Goal: Information Seeking & Learning: Learn about a topic

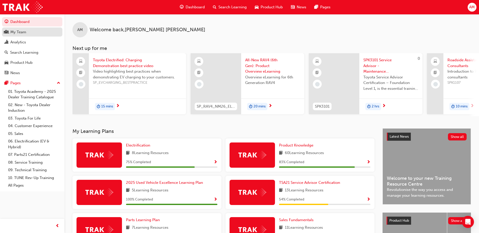
click at [19, 33] on div "My Team" at bounding box center [18, 32] width 16 height 6
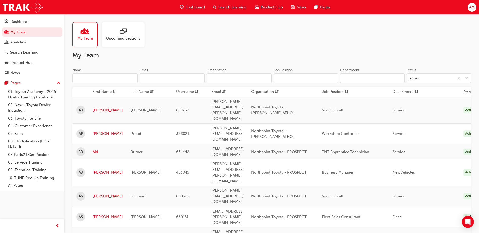
click at [106, 76] on input "Name" at bounding box center [104, 78] width 65 height 10
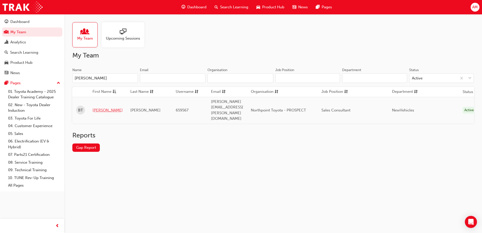
type input "[PERSON_NAME]"
click at [99, 107] on link "[PERSON_NAME]" at bounding box center [108, 110] width 30 height 6
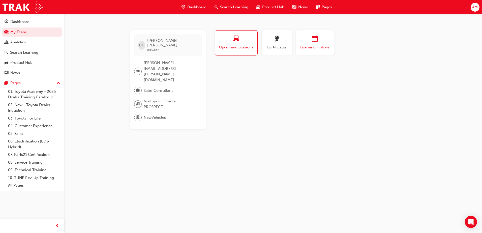
click at [323, 38] on div "button" at bounding box center [315, 40] width 30 height 8
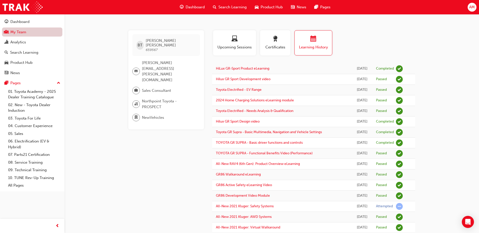
click at [20, 32] on link "My Team" at bounding box center [32, 31] width 60 height 9
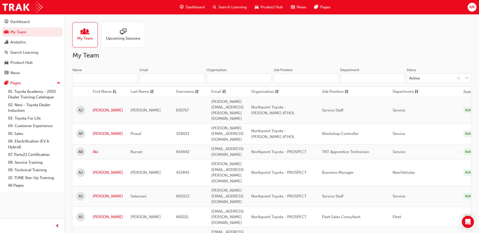
click at [101, 74] on input "Name" at bounding box center [104, 78] width 65 height 10
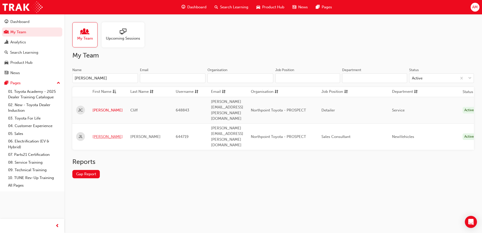
type input "[PERSON_NAME]"
click at [97, 134] on link "[PERSON_NAME]" at bounding box center [108, 137] width 30 height 6
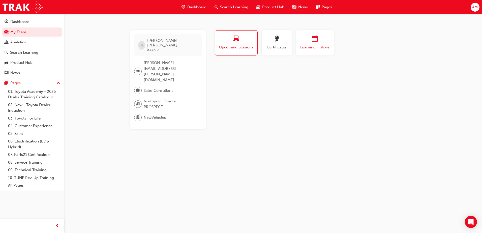
click at [314, 41] on span "calendar-icon" at bounding box center [315, 39] width 6 height 7
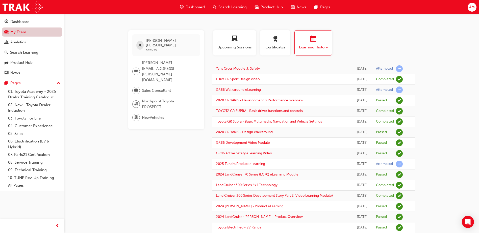
click at [25, 30] on link "My Team" at bounding box center [32, 31] width 60 height 9
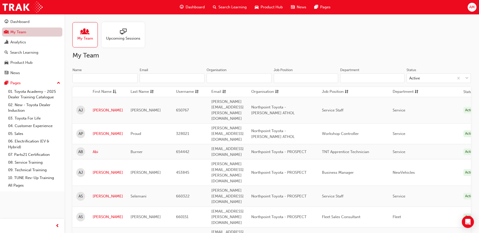
click at [21, 34] on link "My Team" at bounding box center [32, 31] width 60 height 9
click at [88, 79] on input "Name" at bounding box center [104, 78] width 65 height 10
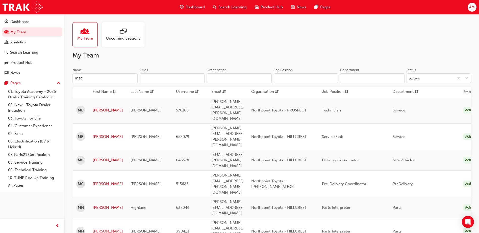
type input "mat"
click at [100, 229] on link "[PERSON_NAME]" at bounding box center [108, 232] width 30 height 6
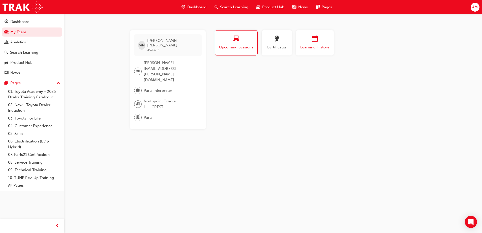
click at [302, 48] on span "Learning History" at bounding box center [315, 47] width 30 height 6
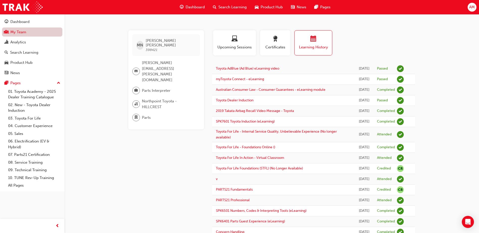
click at [32, 31] on link "My Team" at bounding box center [32, 31] width 60 height 9
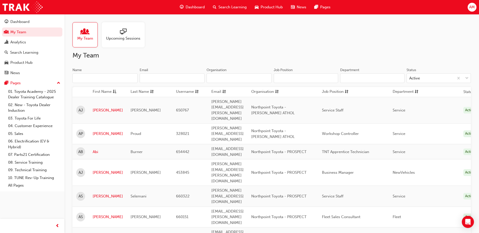
click at [103, 80] on input "Name" at bounding box center [104, 78] width 65 height 10
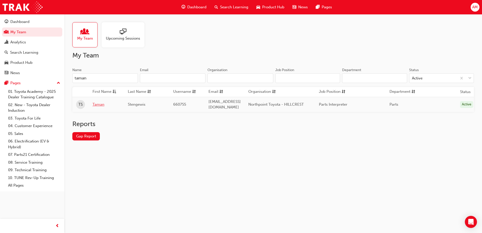
type input "taman"
click at [100, 105] on link "Taman" at bounding box center [107, 105] width 28 height 6
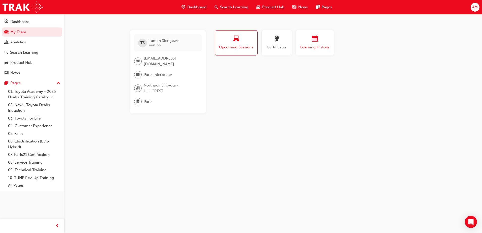
click at [315, 47] on span "Learning History" at bounding box center [315, 47] width 30 height 6
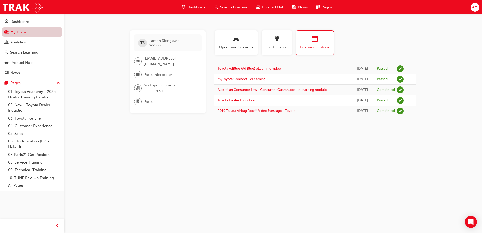
click at [31, 31] on link "My Team" at bounding box center [32, 31] width 60 height 9
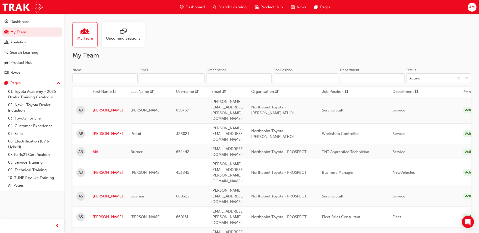
click at [101, 78] on input "Name" at bounding box center [104, 78] width 65 height 10
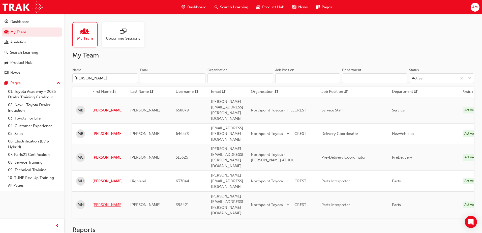
type input "[PERSON_NAME]"
click at [105, 202] on link "[PERSON_NAME]" at bounding box center [108, 205] width 30 height 6
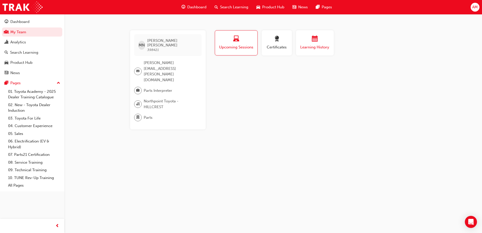
click at [305, 40] on div "button" at bounding box center [315, 40] width 30 height 8
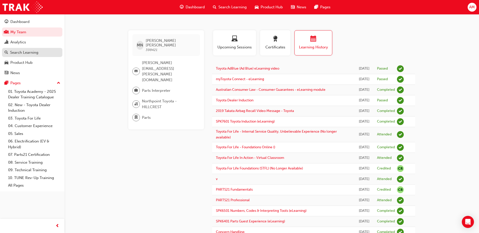
click at [34, 53] on div "Search Learning" at bounding box center [24, 53] width 28 height 6
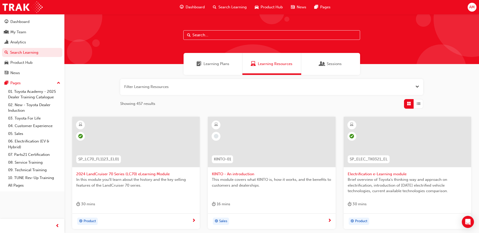
click at [226, 34] on input "text" at bounding box center [271, 35] width 177 height 10
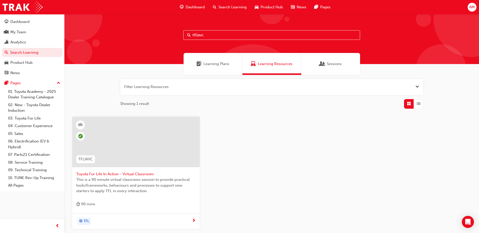
type input "tfliavc"
click at [161, 158] on div at bounding box center [135, 142] width 127 height 50
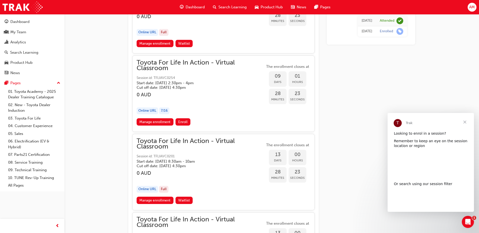
scroll to position [2190, 0]
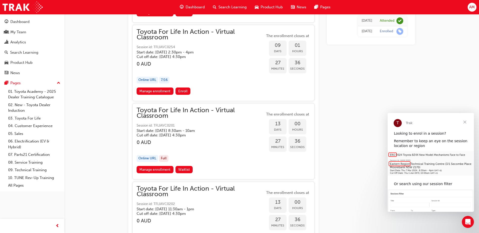
click at [467, 122] on span "Close" at bounding box center [464, 122] width 18 height 18
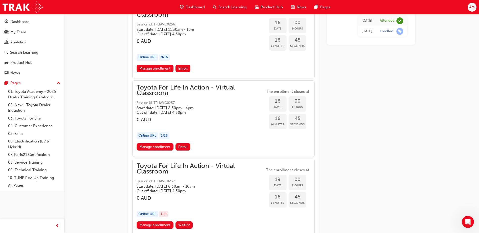
scroll to position [3060, 0]
